Goal: Find specific page/section: Find specific page/section

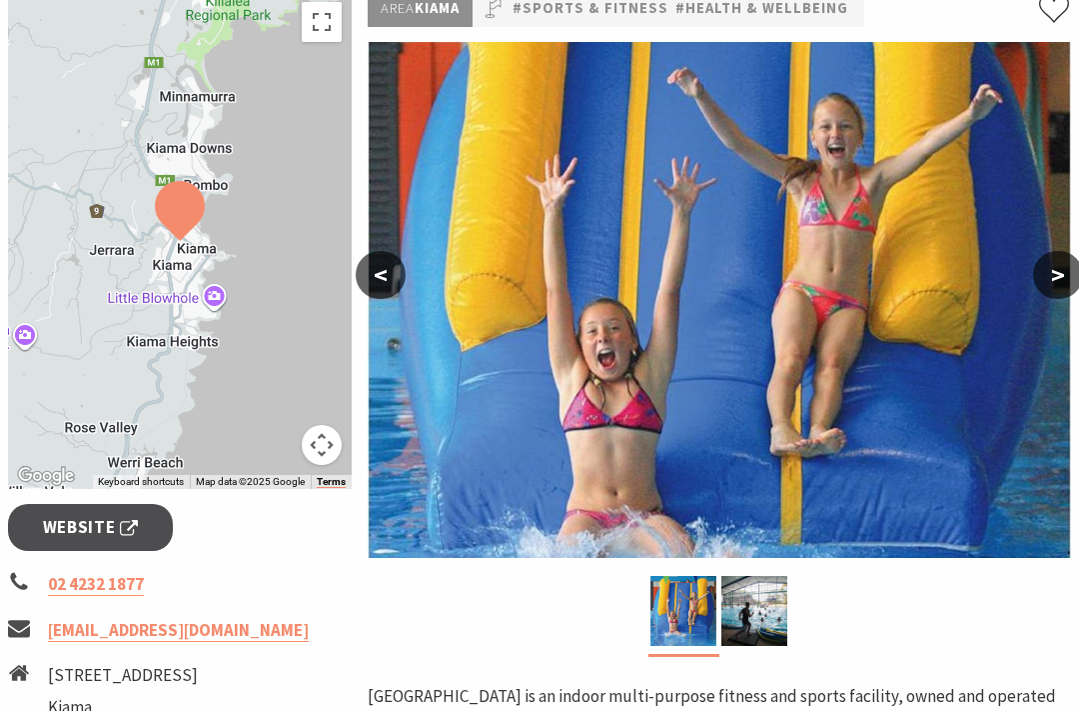
scroll to position [320, 0]
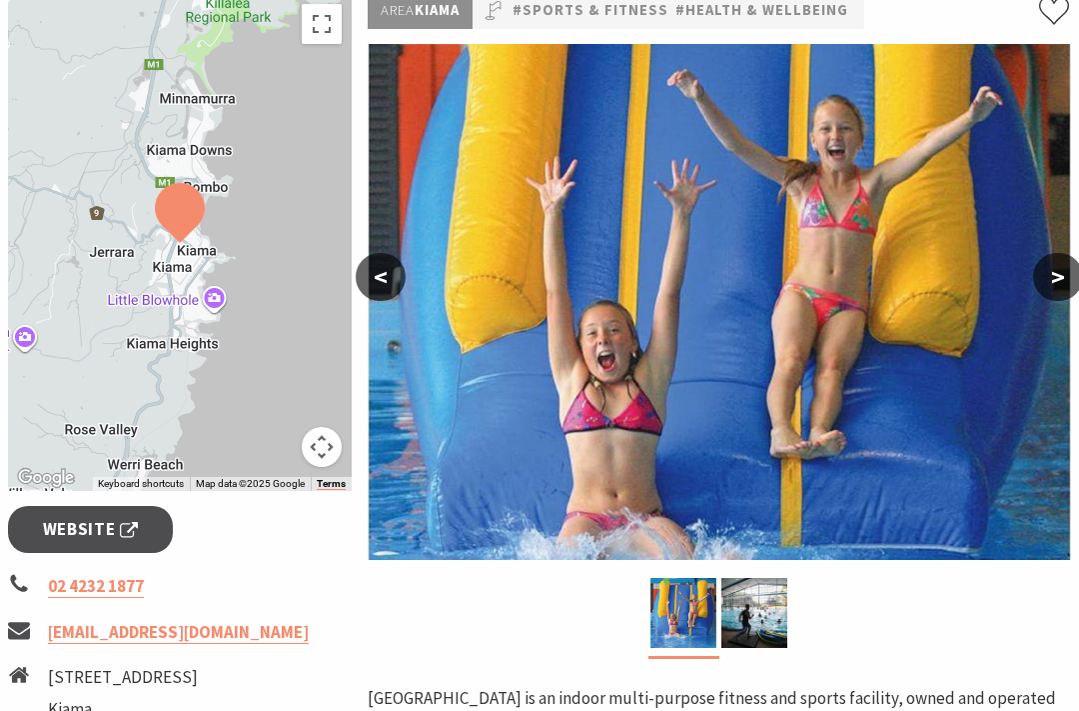
click at [1056, 274] on button ">" at bounding box center [1058, 277] width 50 height 48
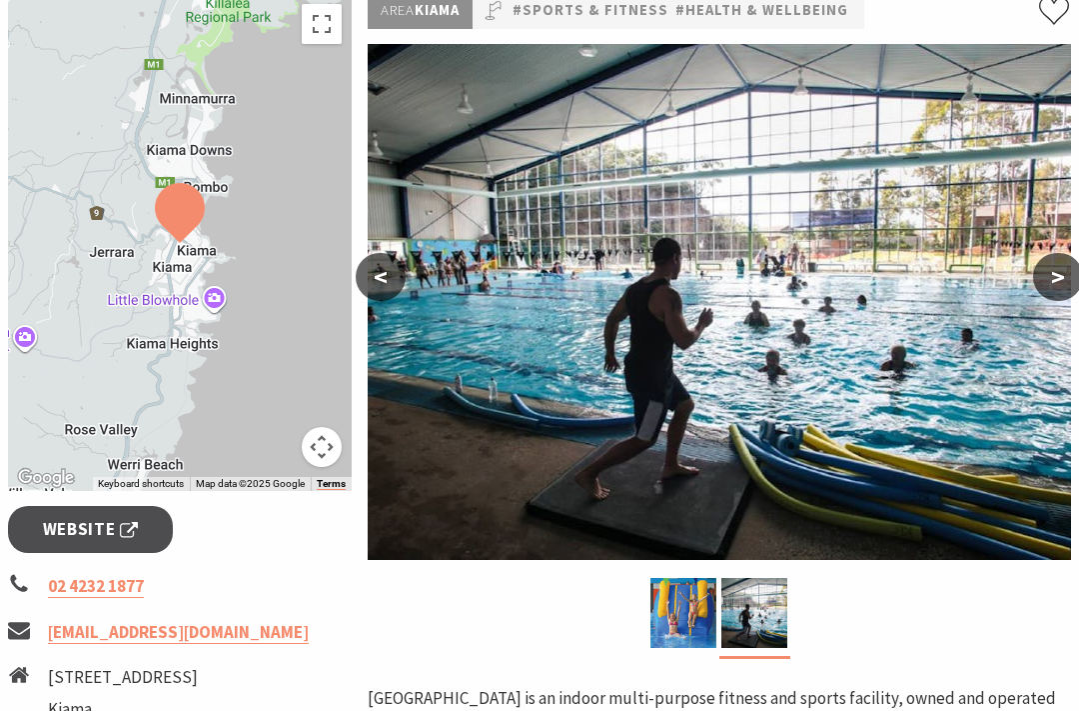
click at [1060, 273] on button ">" at bounding box center [1058, 277] width 50 height 48
click at [1049, 273] on button ">" at bounding box center [1058, 277] width 50 height 48
click at [1054, 276] on button ">" at bounding box center [1058, 277] width 50 height 48
click at [383, 274] on button "<" at bounding box center [381, 277] width 50 height 48
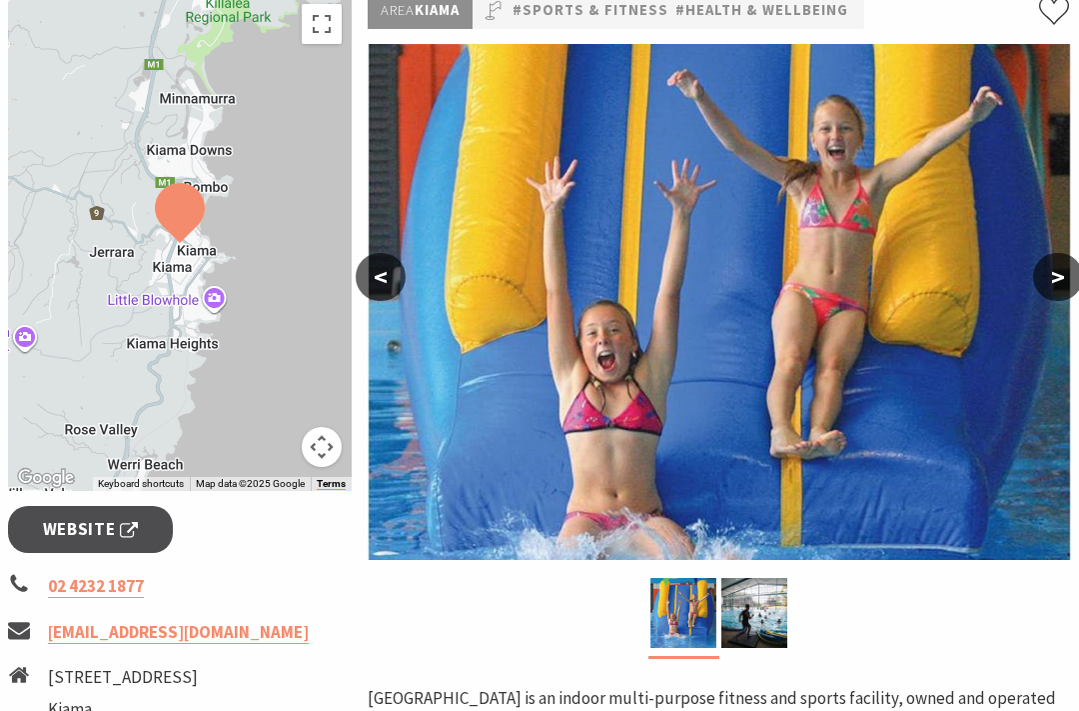
click at [382, 282] on button "<" at bounding box center [381, 277] width 50 height 48
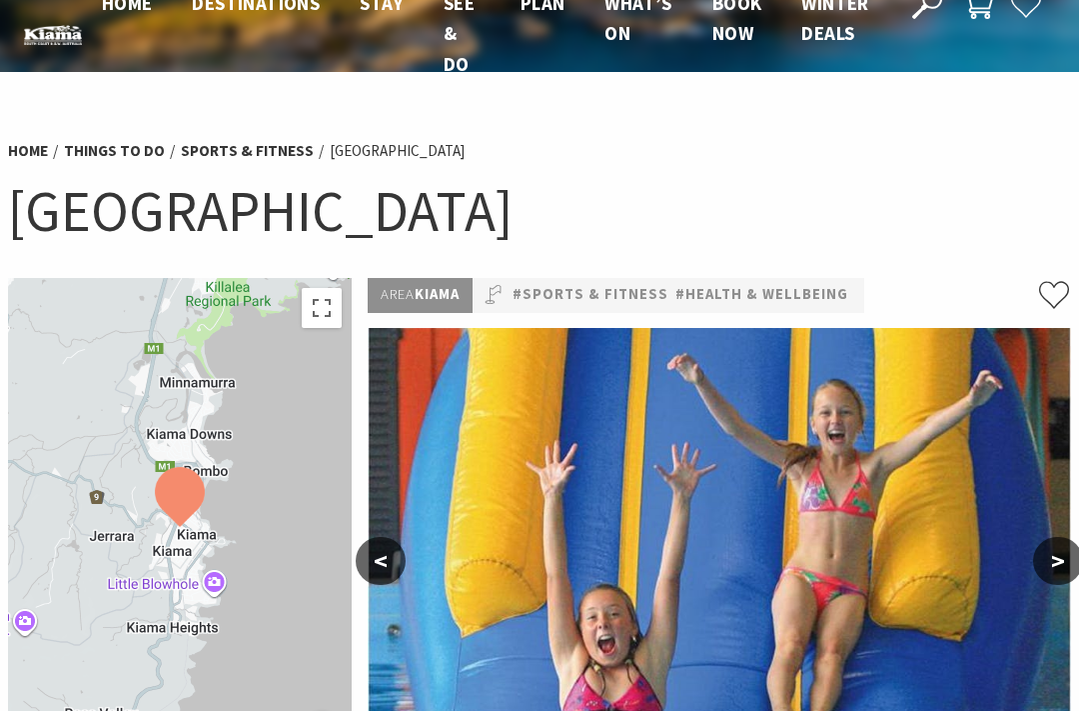
scroll to position [43, 0]
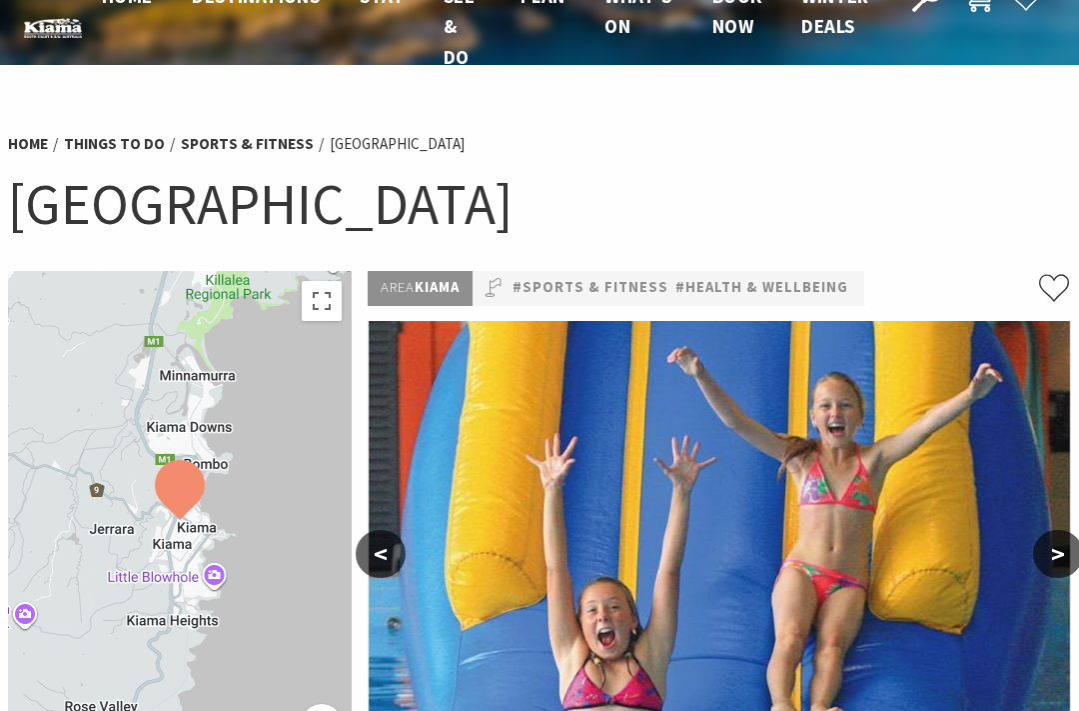
click at [759, 278] on link "#Health & Wellbeing" at bounding box center [762, 288] width 173 height 24
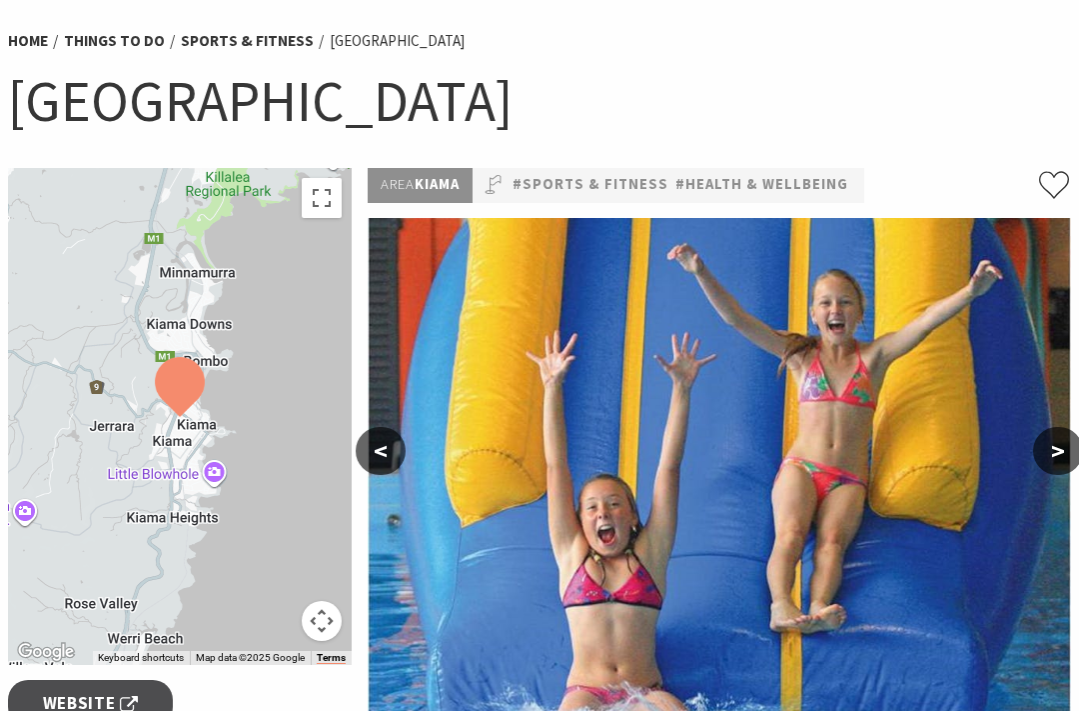
scroll to position [145, 0]
